Goal: Task Accomplishment & Management: Manage account settings

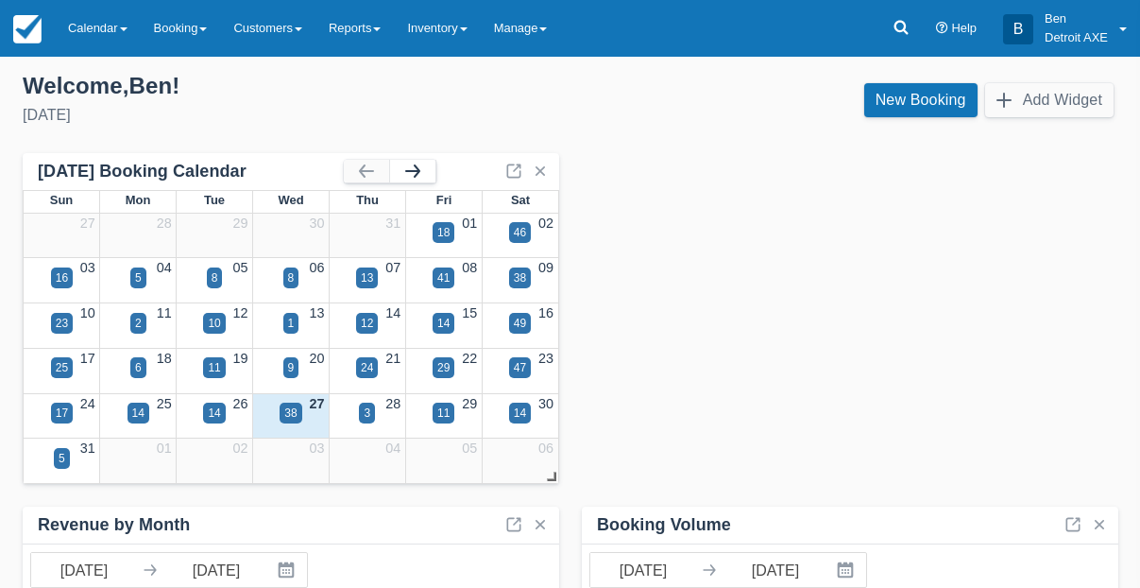
click at [412, 169] on button "button" at bounding box center [412, 171] width 45 height 23
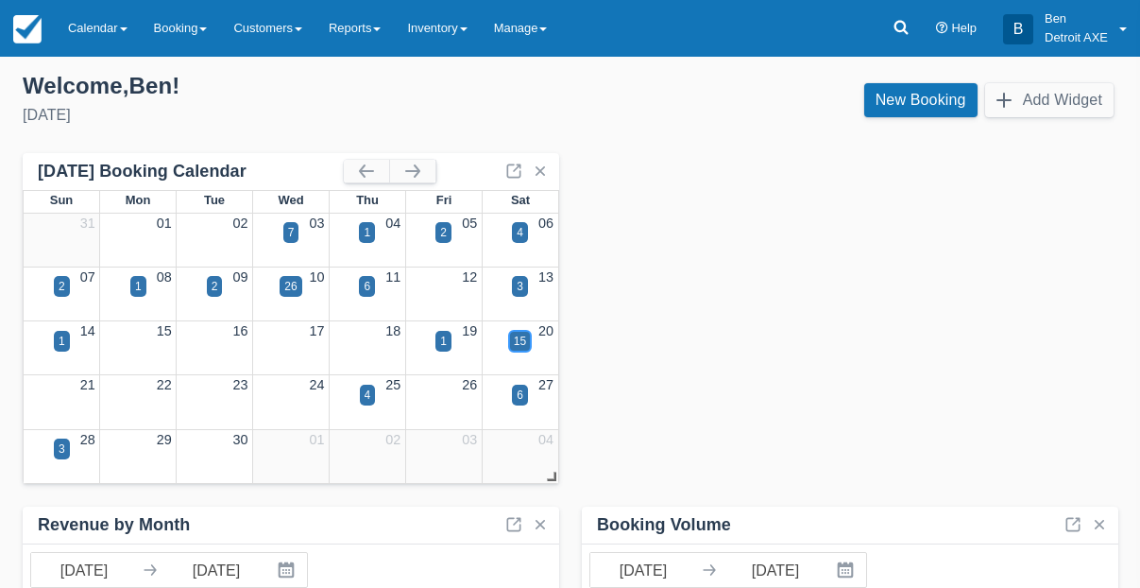
click at [525, 344] on div "15" at bounding box center [520, 341] width 12 height 17
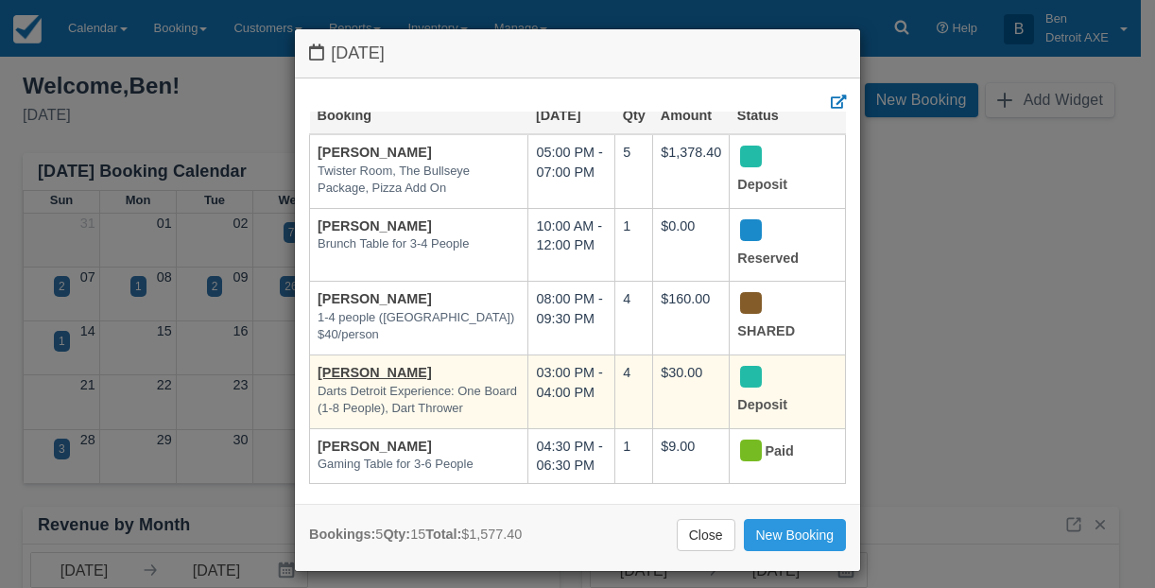
scroll to position [41, 0]
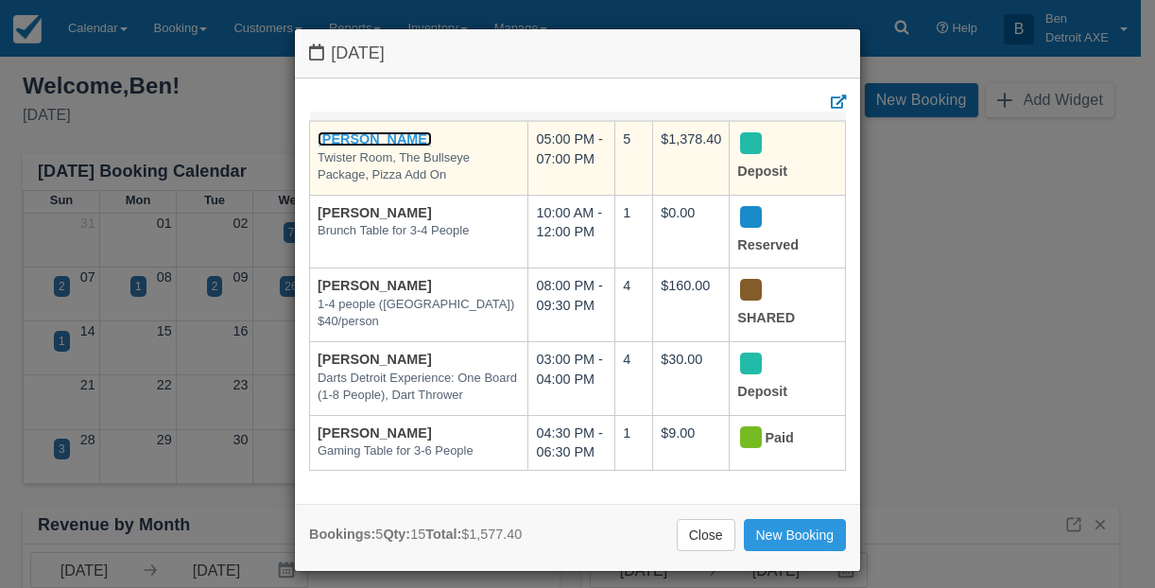
click at [368, 131] on link "[PERSON_NAME]" at bounding box center [374, 138] width 114 height 15
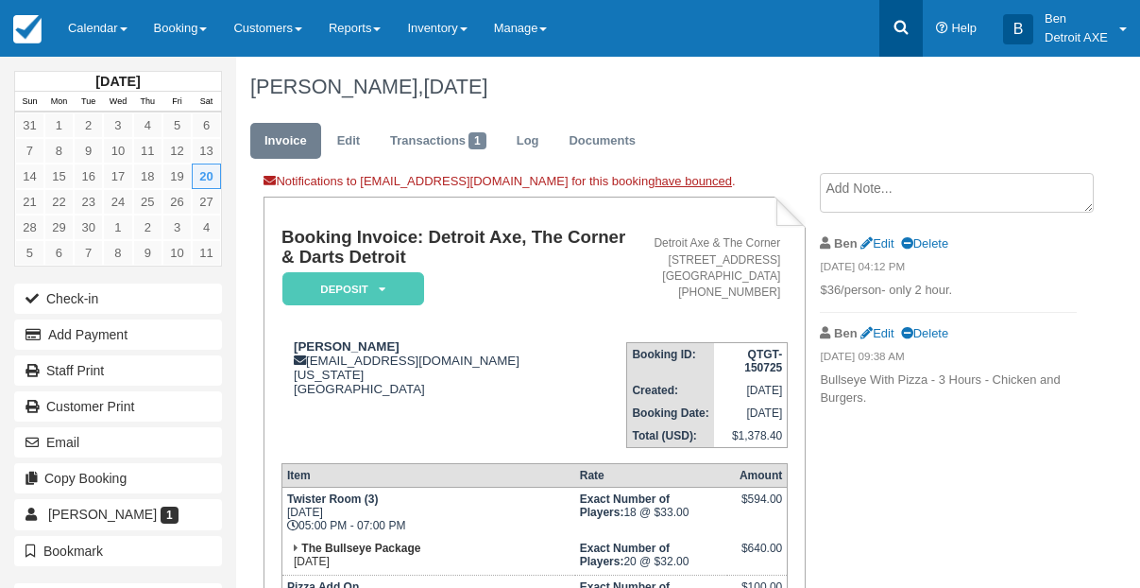
click at [910, 36] on icon at bounding box center [901, 27] width 19 height 19
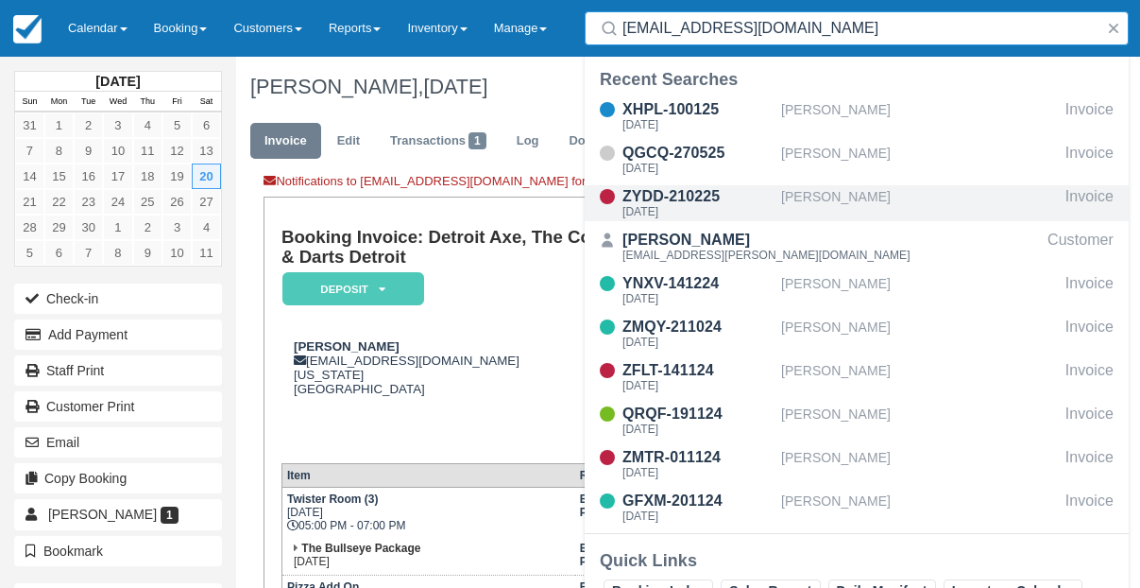
type input "leanmill14@gmail.com"
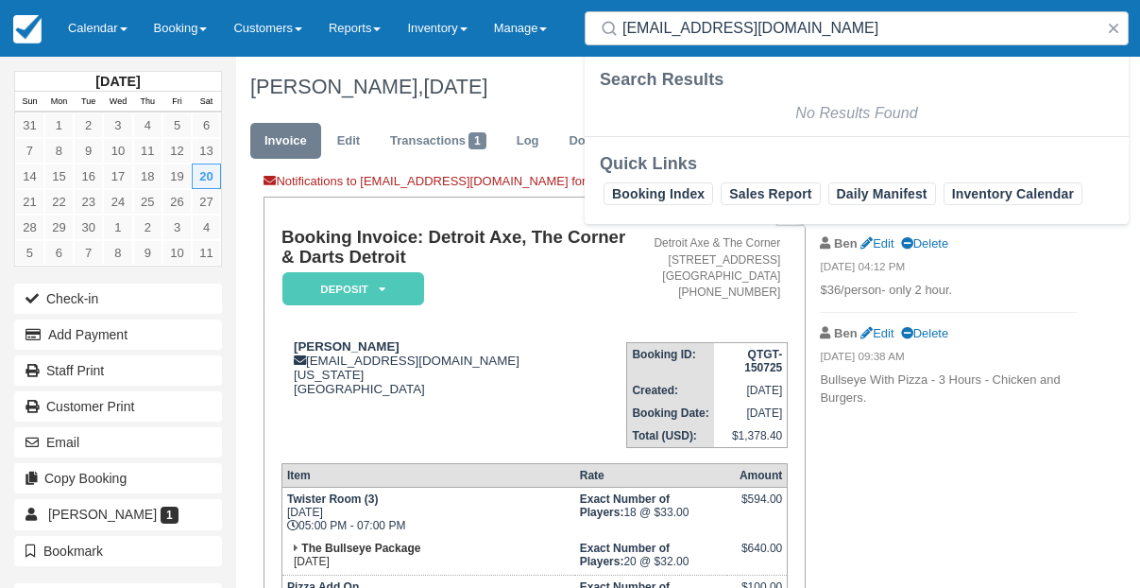
click at [818, 46] on div "Search leanmill14@gmail.com" at bounding box center [857, 28] width 567 height 57
click at [796, 29] on input "[EMAIL_ADDRESS][DOMAIN_NAME]" at bounding box center [861, 28] width 476 height 34
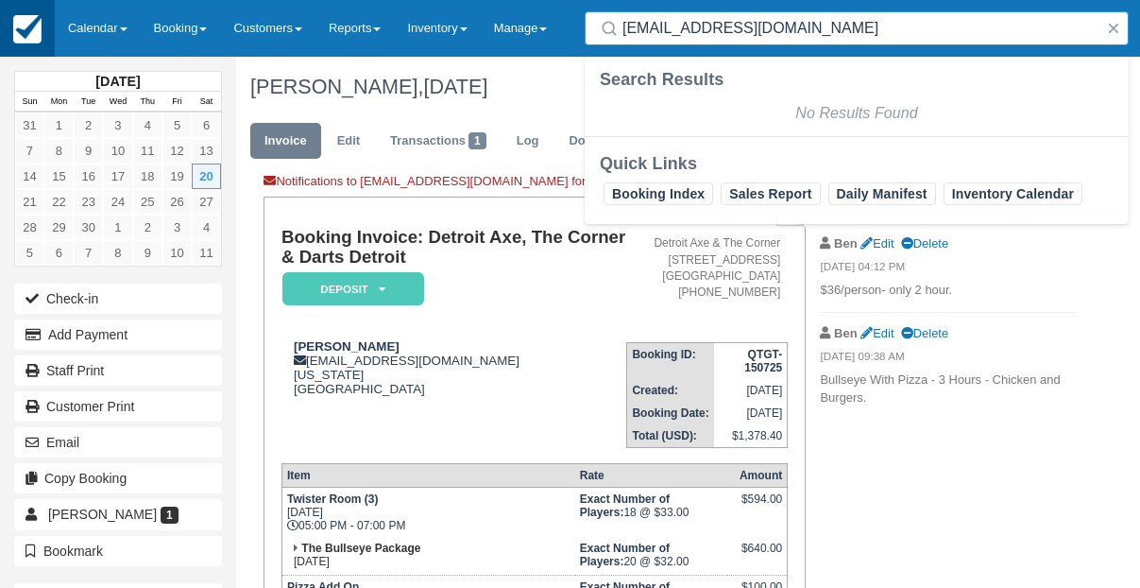
click at [21, 37] on img at bounding box center [27, 29] width 28 height 28
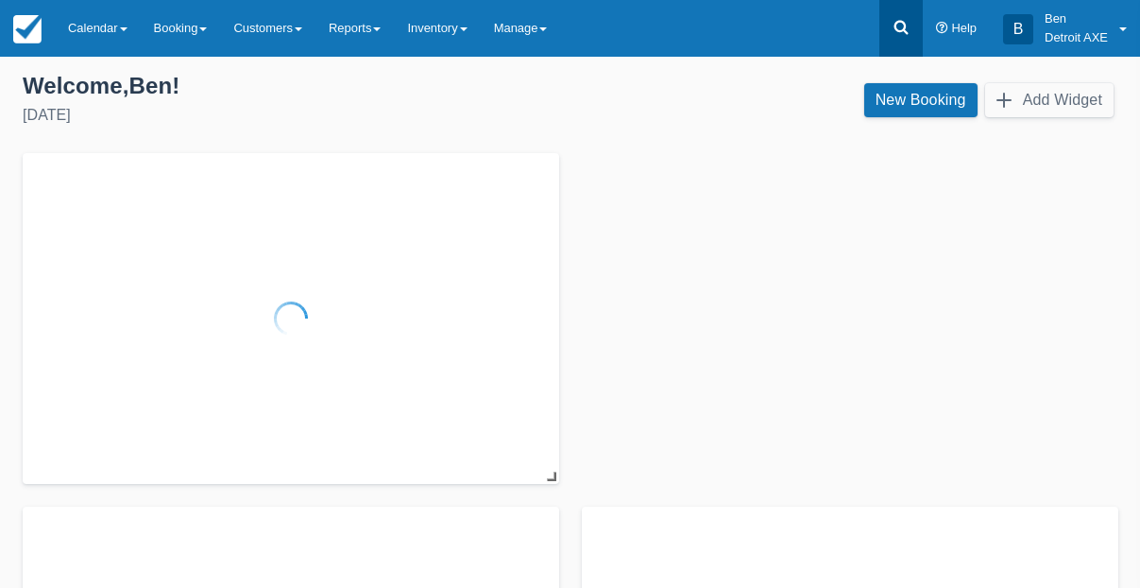
click at [902, 32] on icon at bounding box center [901, 27] width 19 height 19
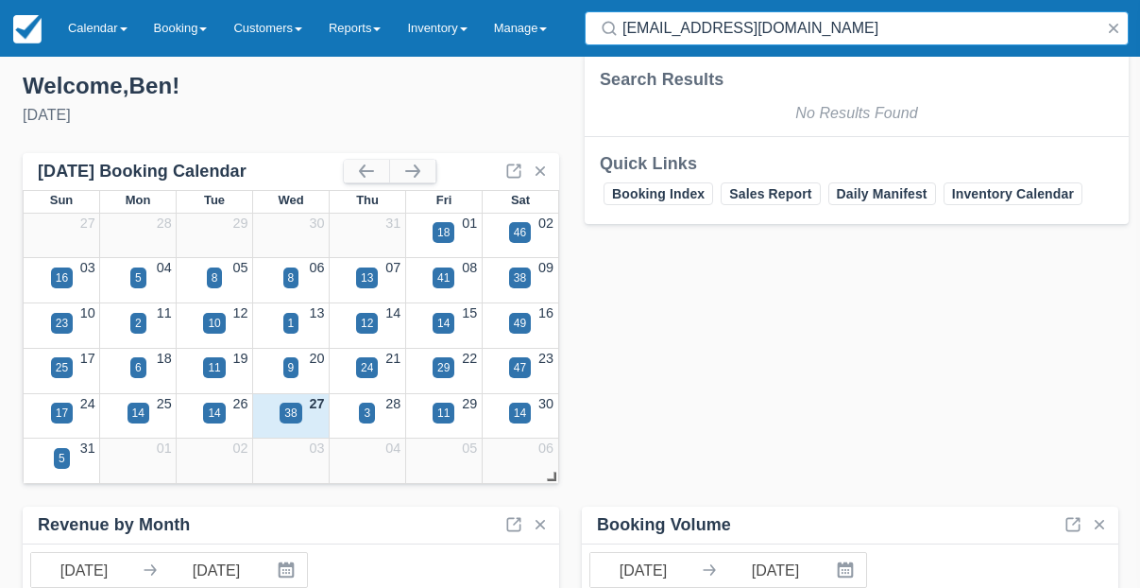
click at [813, 30] on input "[EMAIL_ADDRESS][DOMAIN_NAME]" at bounding box center [861, 28] width 476 height 34
click at [810, 33] on input "[EMAIL_ADDRESS][DOMAIN_NAME]" at bounding box center [861, 28] width 476 height 34
click at [817, 31] on input "[EMAIL_ADDRESS][DOMAIN_NAME]" at bounding box center [861, 28] width 476 height 34
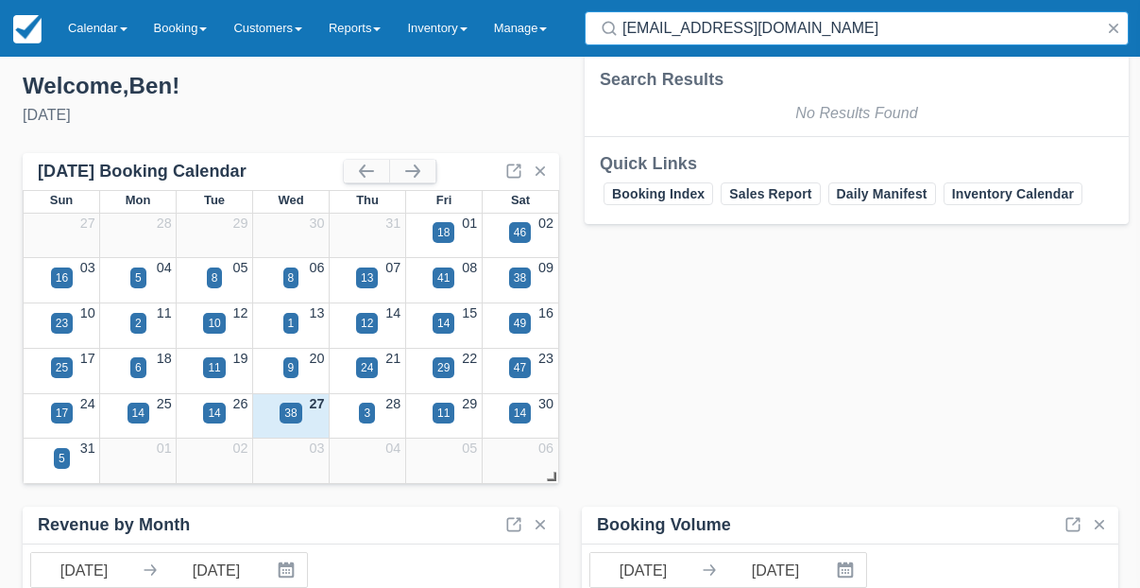
click at [817, 31] on input "[EMAIL_ADDRESS][DOMAIN_NAME]" at bounding box center [861, 28] width 476 height 34
type input "[PERSON_NAME]"
click at [822, 44] on input "[PERSON_NAME]" at bounding box center [861, 28] width 476 height 34
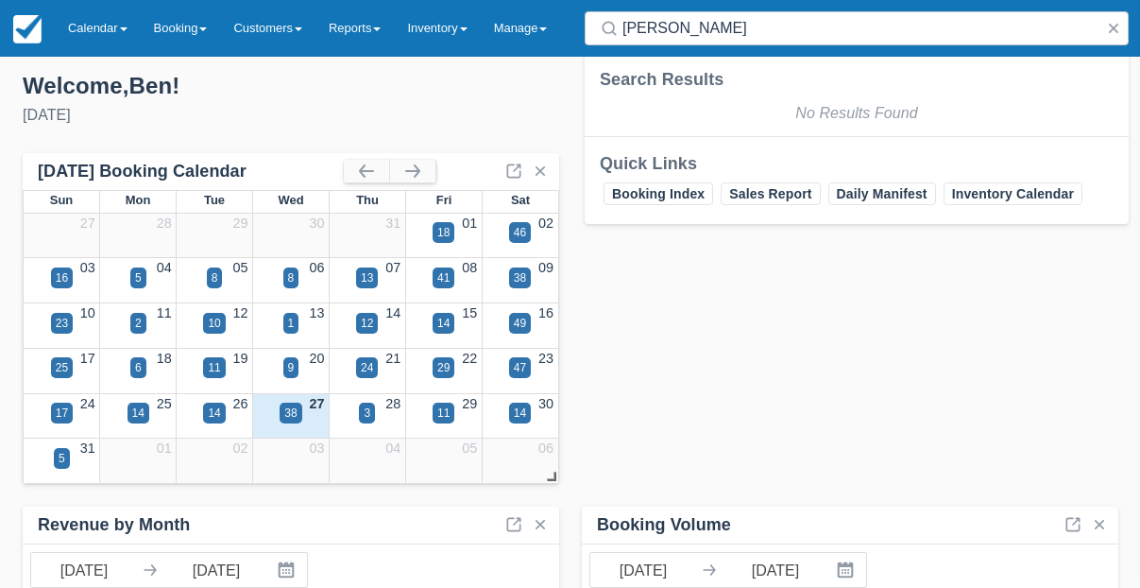
click at [276, 77] on div "Welcome , Ben !" at bounding box center [289, 86] width 533 height 28
click at [416, 179] on button "button" at bounding box center [412, 171] width 45 height 23
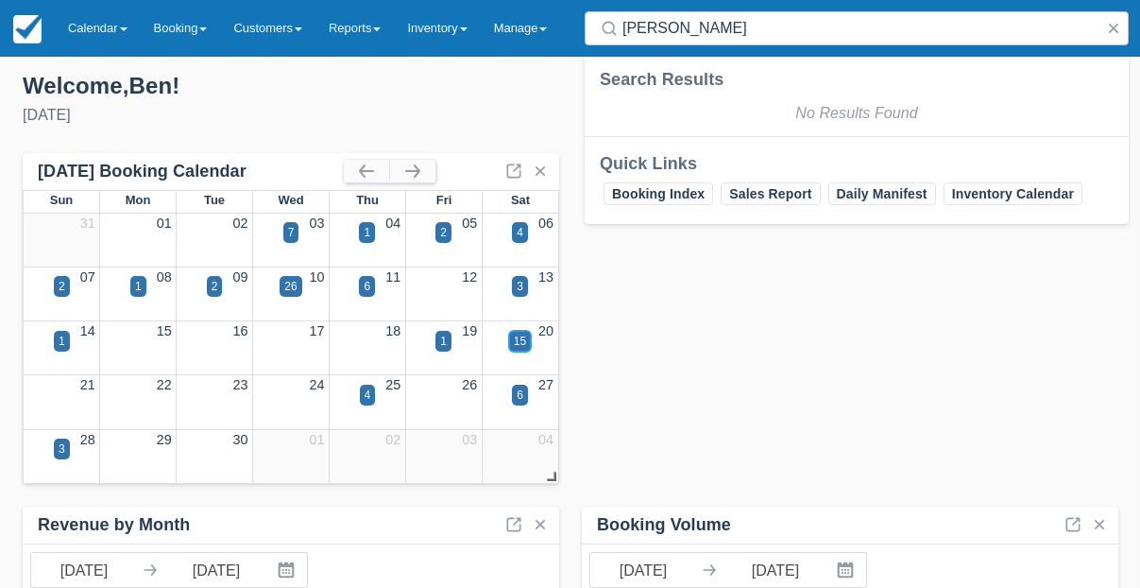
click at [524, 343] on div "15" at bounding box center [520, 341] width 12 height 17
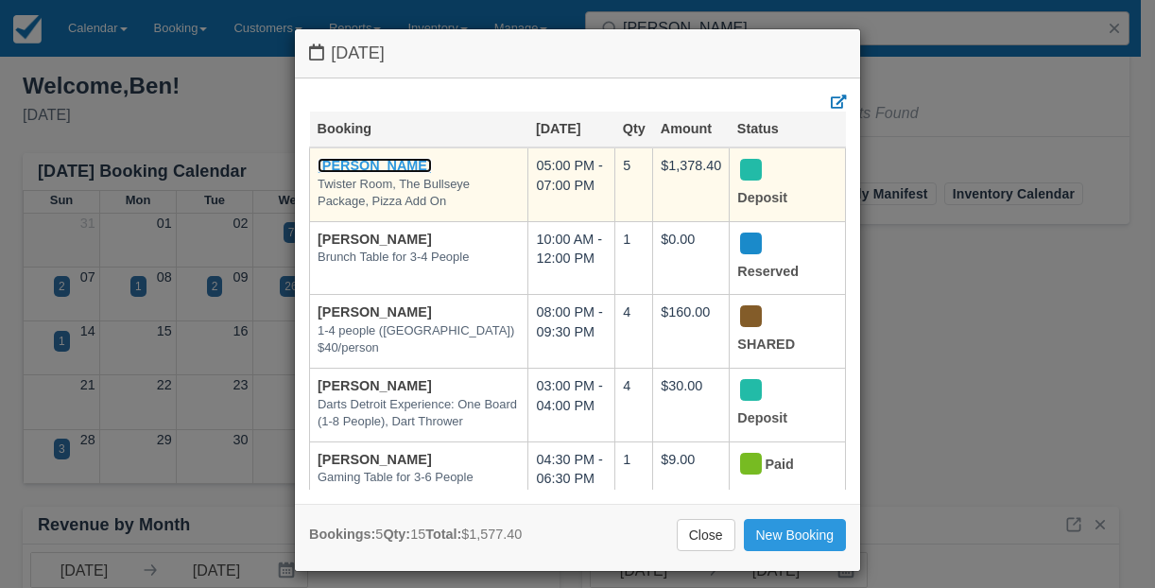
click at [390, 167] on link "[PERSON_NAME]" at bounding box center [374, 165] width 114 height 15
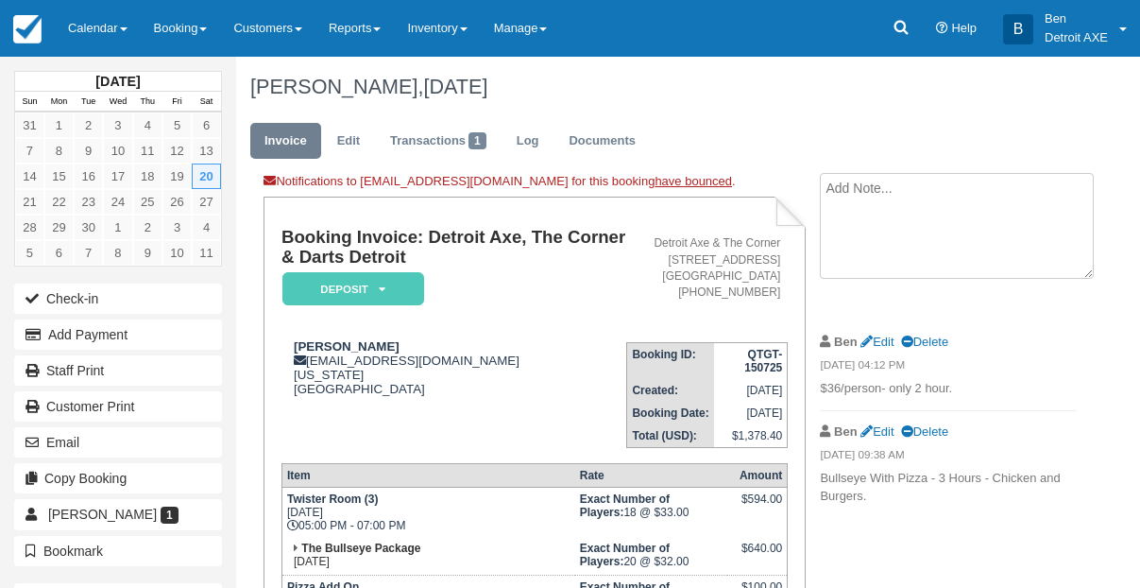
drag, startPoint x: 911, startPoint y: 199, endPoint x: 910, endPoint y: 188, distance: 11.4
click at [910, 199] on textarea at bounding box center [957, 226] width 274 height 106
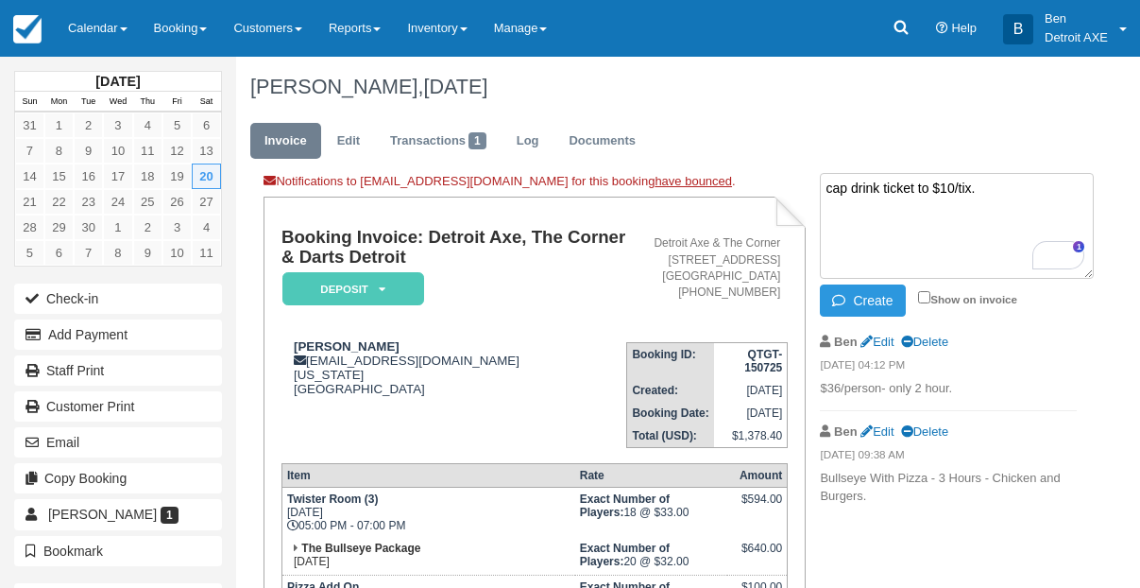
type textarea "cap drink ticket to $10/tix."
click at [862, 304] on button "Create" at bounding box center [862, 300] width 85 height 32
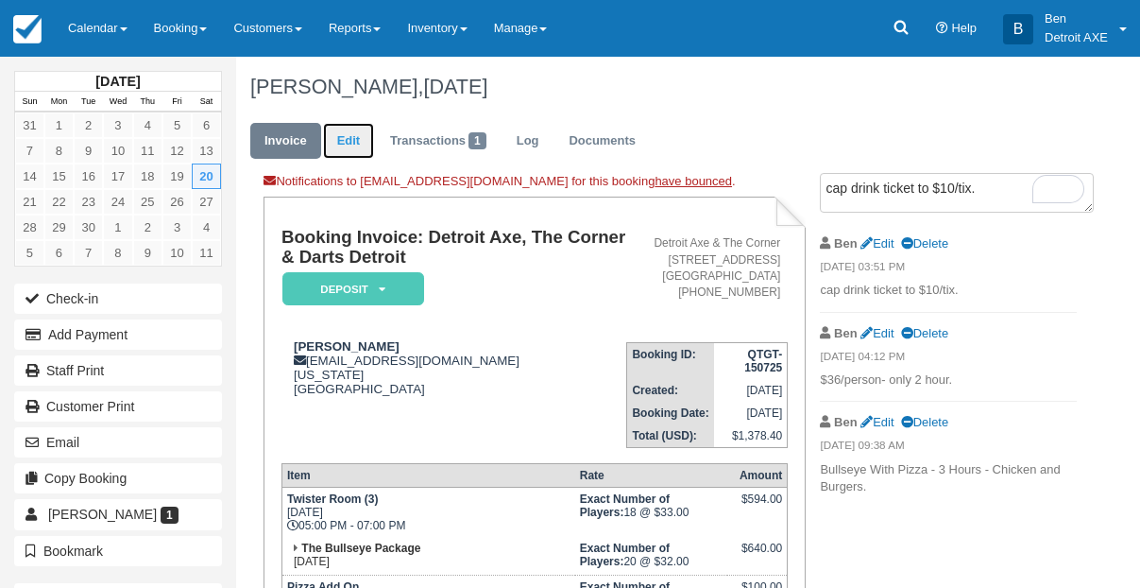
click at [360, 142] on link "Edit" at bounding box center [348, 141] width 51 height 37
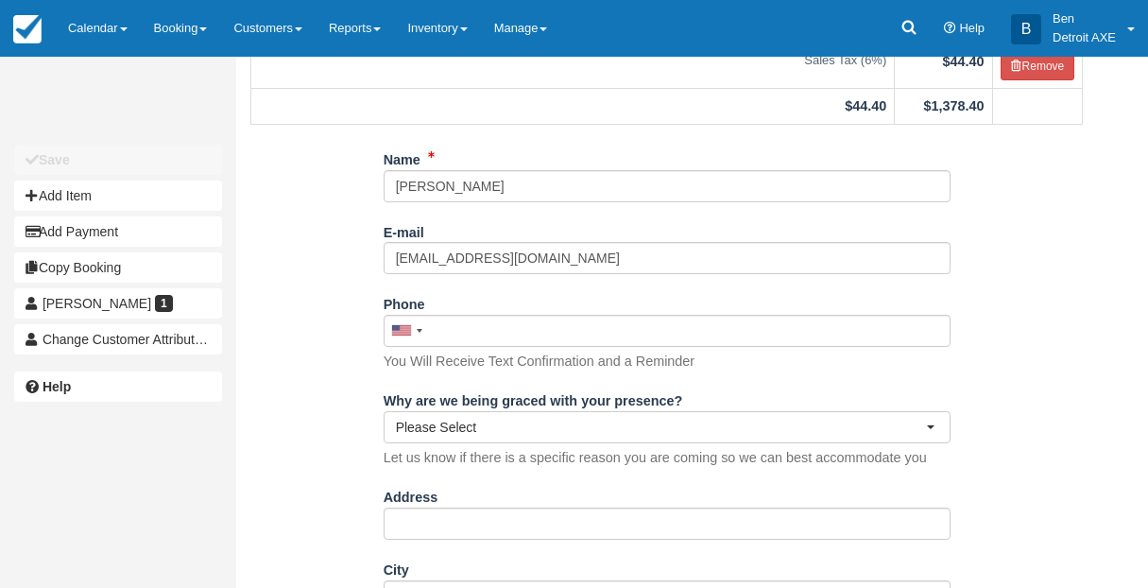
scroll to position [336, 0]
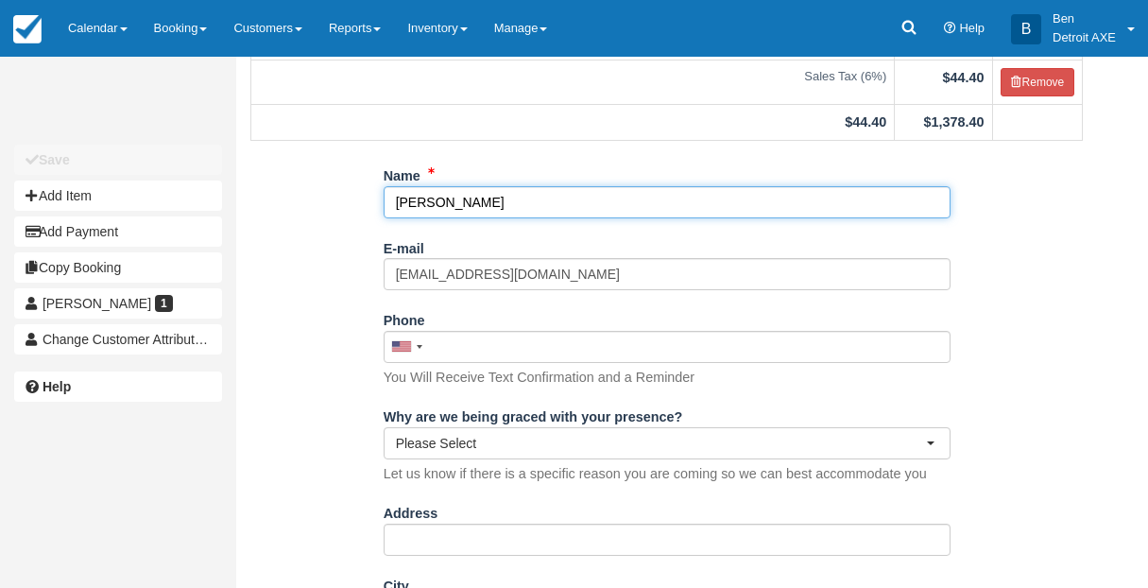
drag, startPoint x: 482, startPoint y: 211, endPoint x: 361, endPoint y: 218, distance: 121.2
click at [479, 208] on input "[PERSON_NAME]" at bounding box center [667, 202] width 567 height 32
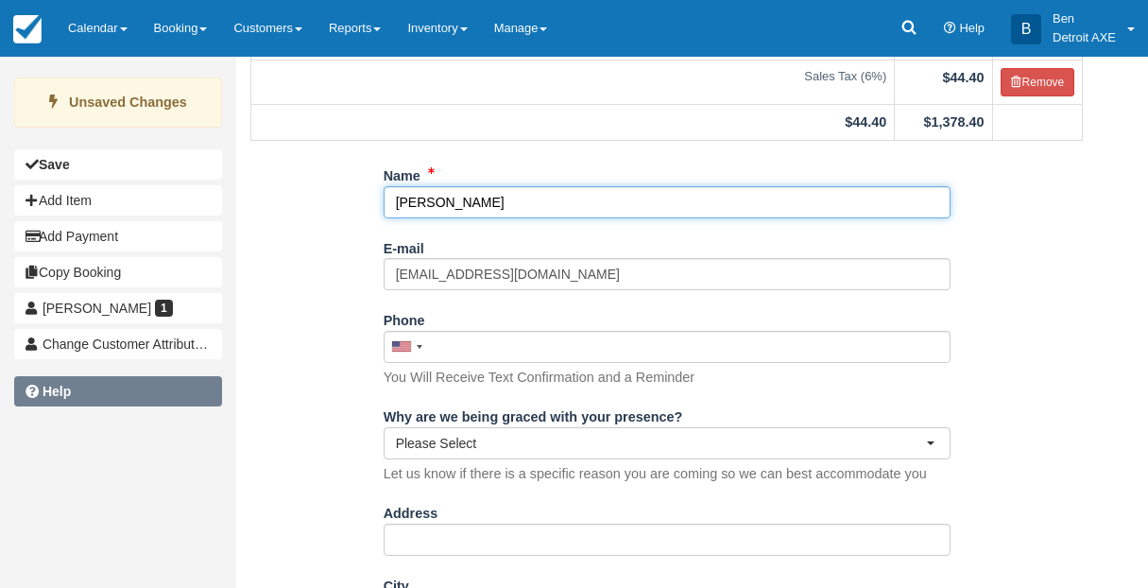
type input "[PERSON_NAME]"
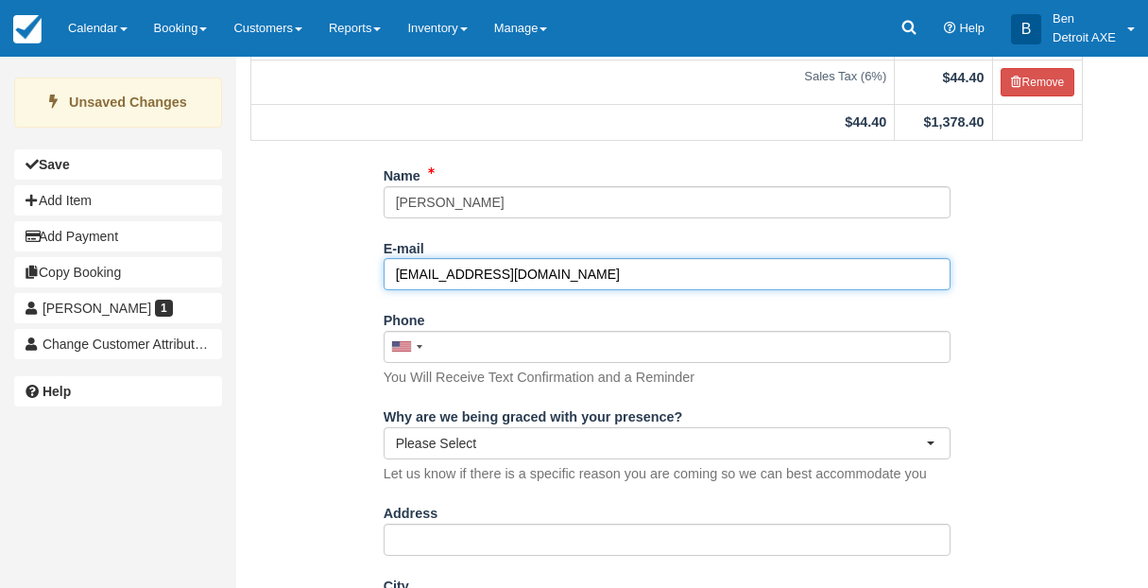
click at [502, 274] on input "[EMAIL_ADDRESS][DOMAIN_NAME]" at bounding box center [667, 274] width 567 height 32
paste input "[EMAIL_ADDRESS][DOMAIN_NAME]"
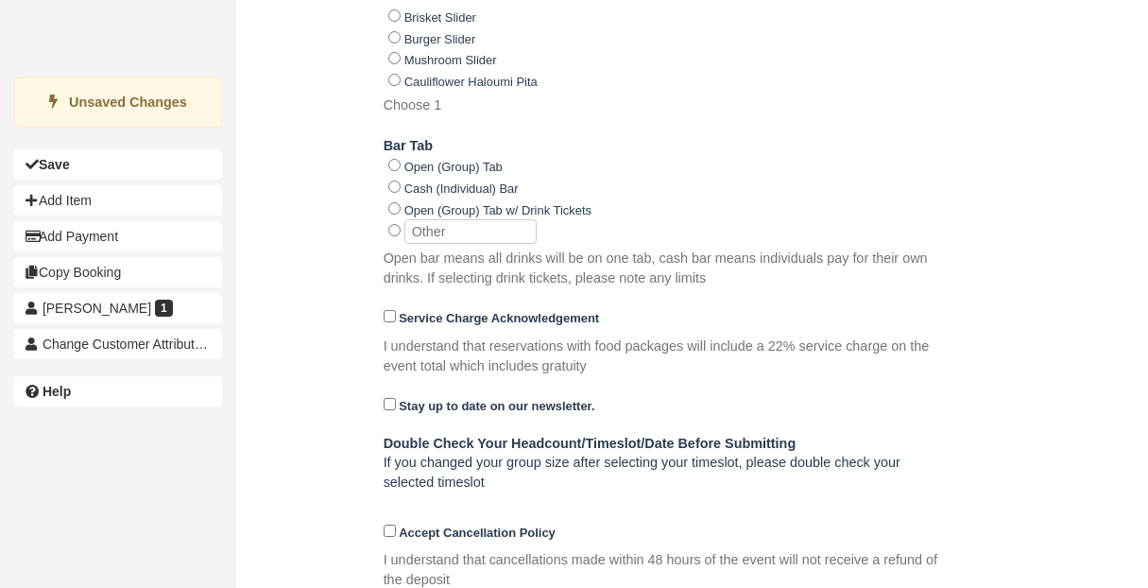
scroll to position [1456, 0]
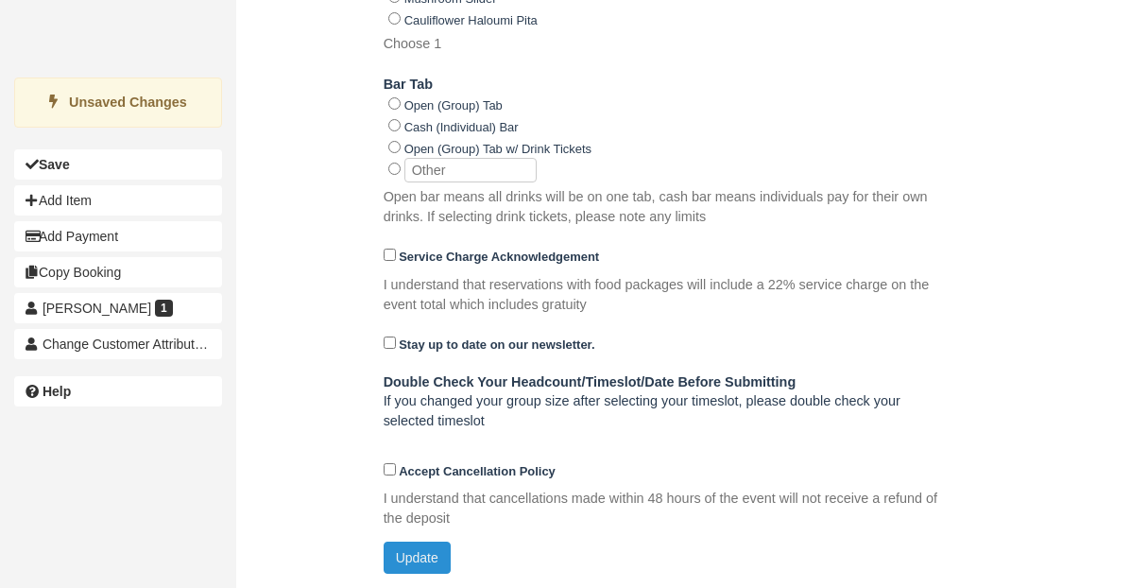
type input "[EMAIL_ADDRESS][DOMAIN_NAME]"
click at [420, 556] on button "Update" at bounding box center [417, 557] width 67 height 32
